Goal: Information Seeking & Learning: Check status

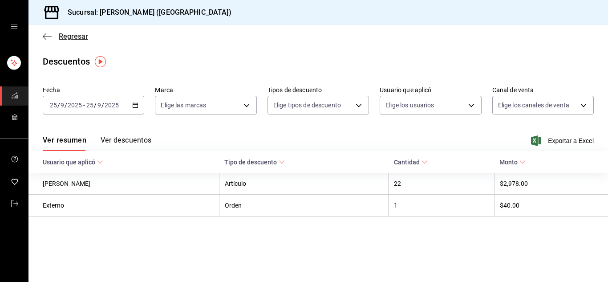
click at [47, 33] on icon "button" at bounding box center [47, 36] width 9 height 8
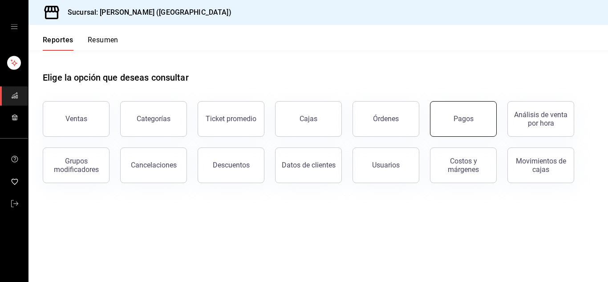
click at [463, 122] on div "Pagos" at bounding box center [463, 118] width 20 height 8
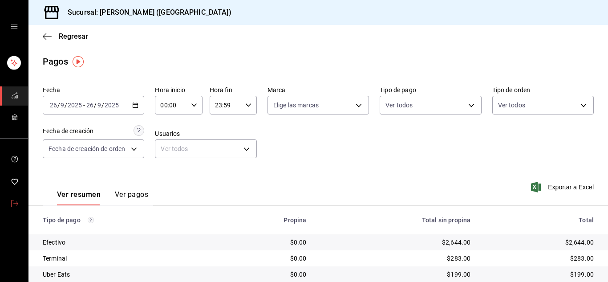
click at [14, 201] on icon "mailbox folders" at bounding box center [14, 203] width 7 height 7
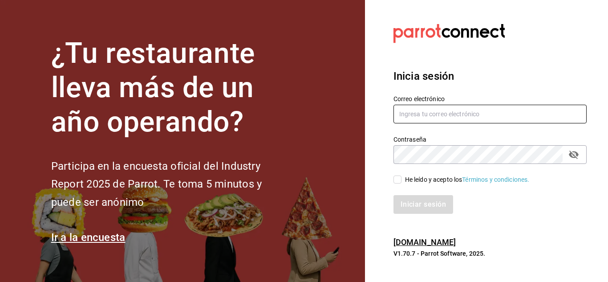
type input "urbina.kenia2010@gmail.com"
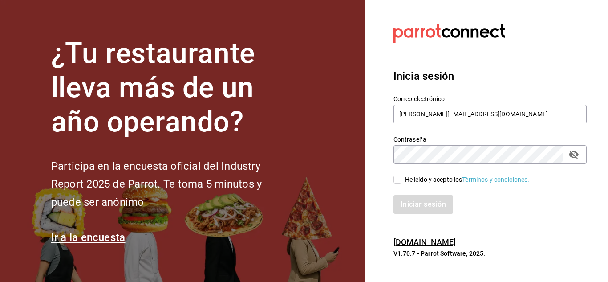
click at [398, 179] on input "He leído y acepto los Términos y condiciones." at bounding box center [397, 179] width 8 height 8
checkbox input "true"
click at [443, 208] on button "Iniciar sesión" at bounding box center [423, 204] width 60 height 19
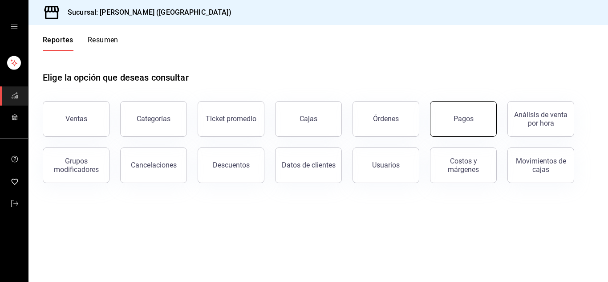
click at [477, 119] on button "Pagos" at bounding box center [463, 119] width 67 height 36
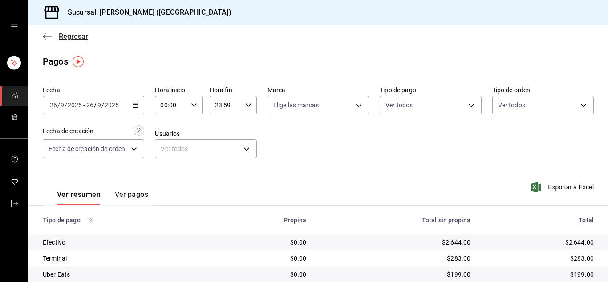
click at [44, 36] on icon "button" at bounding box center [47, 36] width 9 height 0
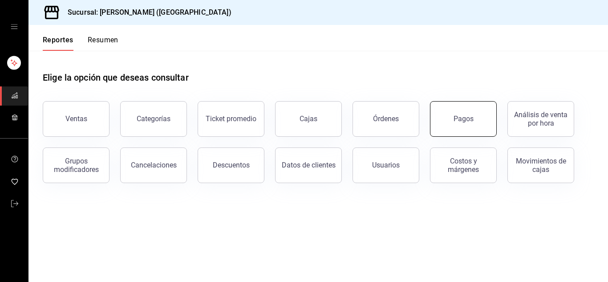
click at [472, 127] on button "Pagos" at bounding box center [463, 119] width 67 height 36
